Goal: Information Seeking & Learning: Learn about a topic

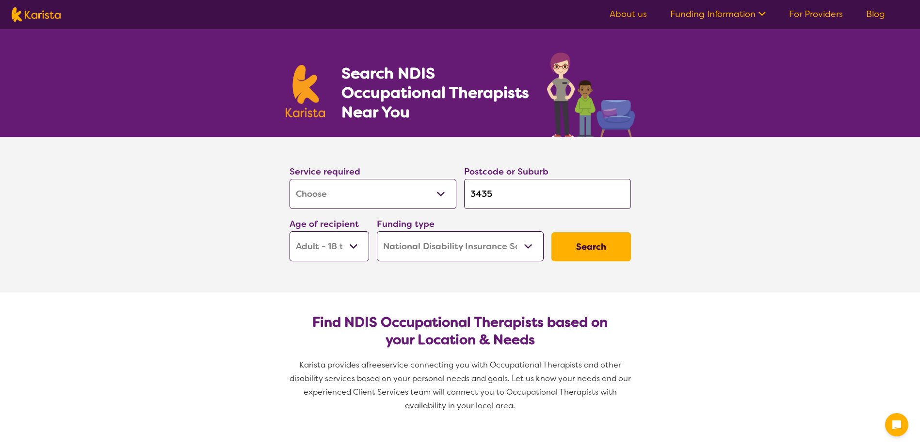
select select "[MEDICAL_DATA]"
select select "AD"
select select "NDIS"
select select "[MEDICAL_DATA]"
select select "AD"
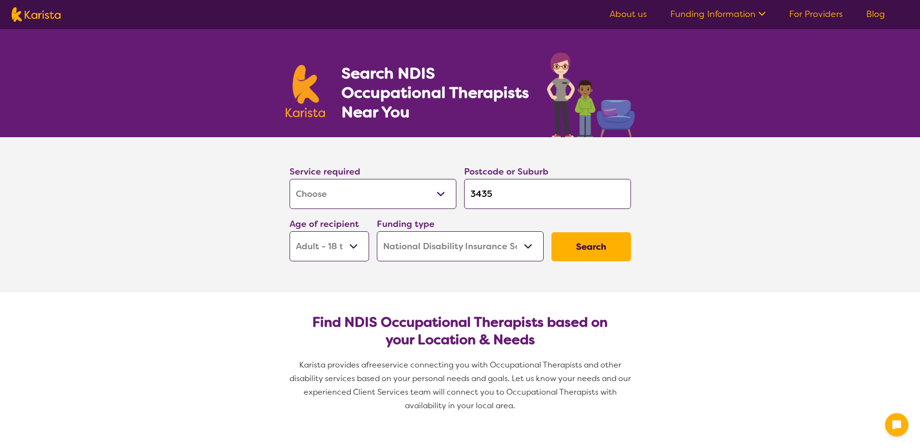
select select "NDIS"
drag, startPoint x: 511, startPoint y: 194, endPoint x: 446, endPoint y: 201, distance: 65.8
click at [446, 201] on div "Service required Allied Health Assistant Assessment ([MEDICAL_DATA] or [MEDICAL…" at bounding box center [460, 212] width 349 height 105
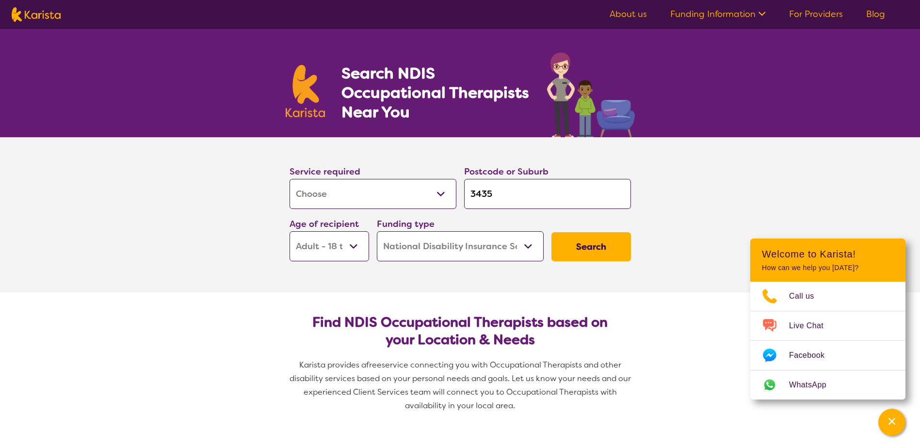
click at [593, 246] on button "Search" at bounding box center [590, 246] width 79 height 29
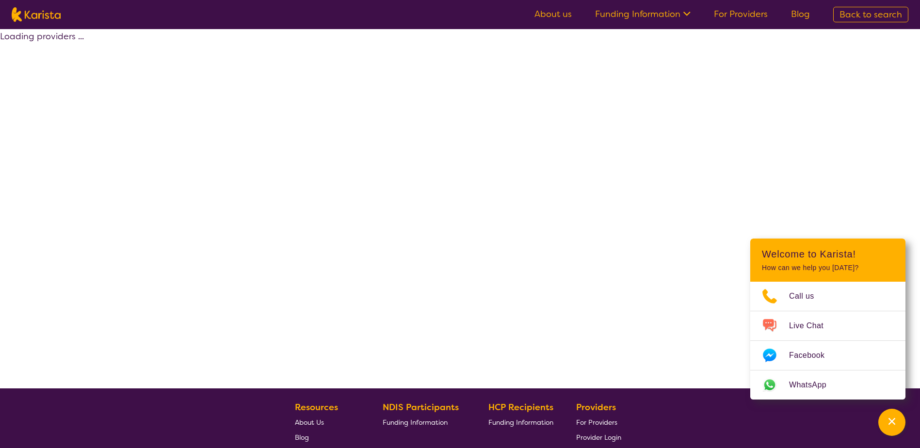
select select "by_score"
